Goal: Register for event/course

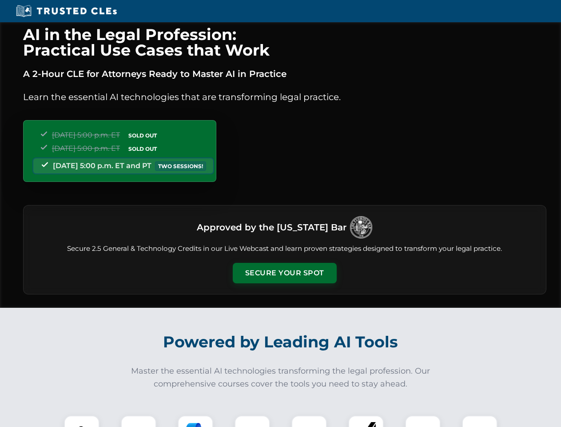
click at [284, 273] on button "Secure Your Spot" at bounding box center [285, 273] width 104 height 20
click at [82, 421] on img at bounding box center [82, 433] width 26 height 26
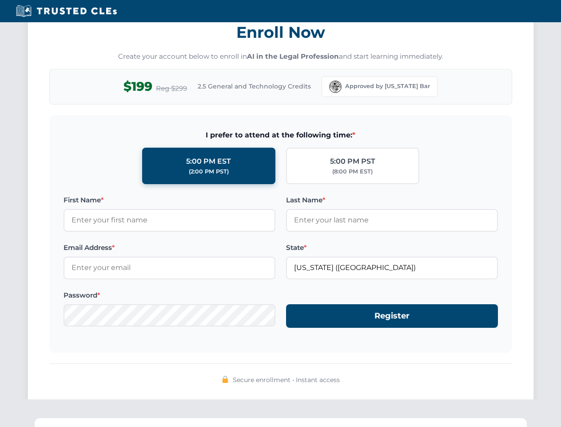
scroll to position [872, 0]
